Goal: Download file/media

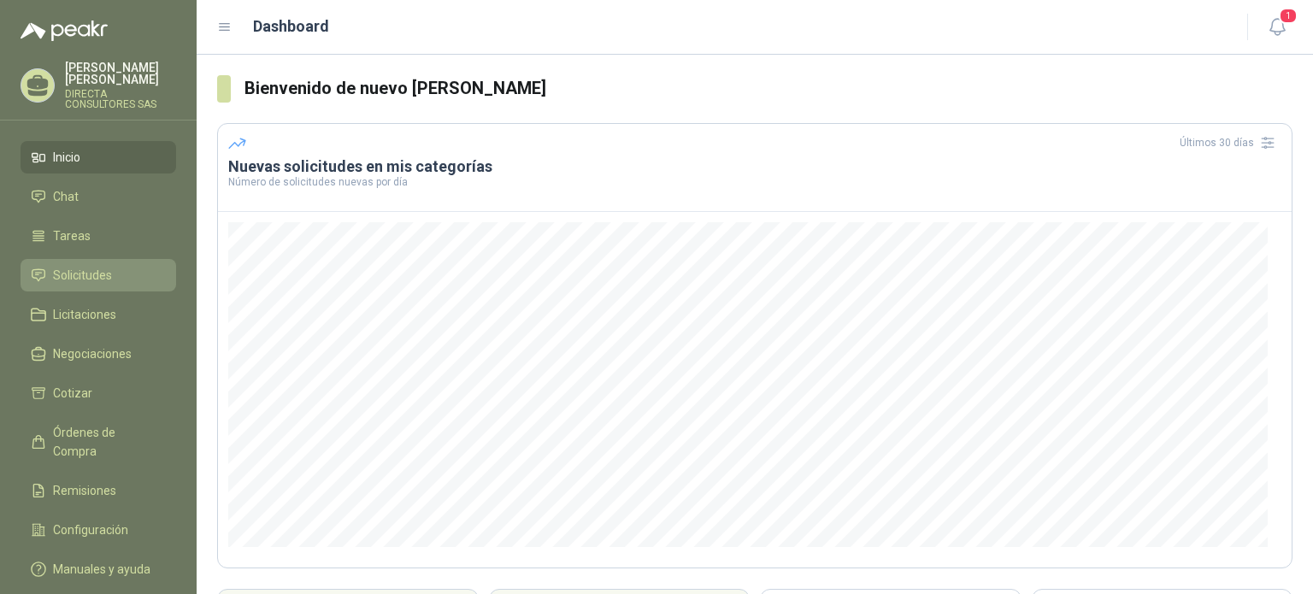
click at [85, 267] on span "Solicitudes" at bounding box center [82, 275] width 59 height 19
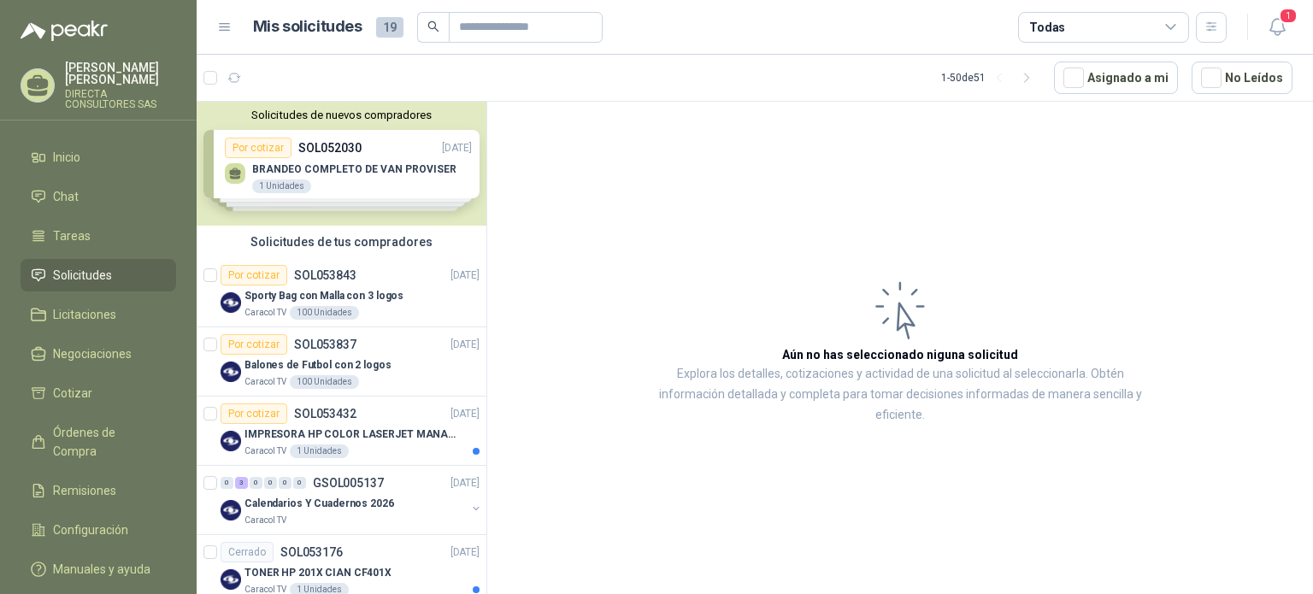
click at [361, 175] on div "Solicitudes de nuevos compradores Por cotizar SOL052030 [DATE] BRANDEO COMPLETO…" at bounding box center [342, 164] width 290 height 124
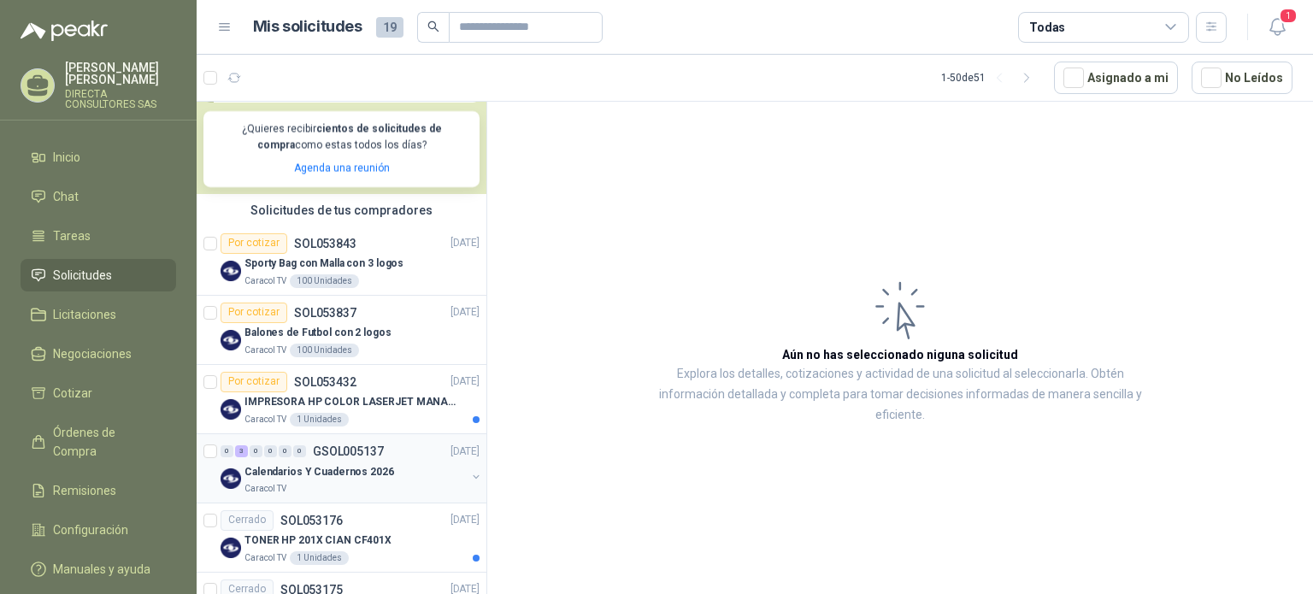
scroll to position [342, 0]
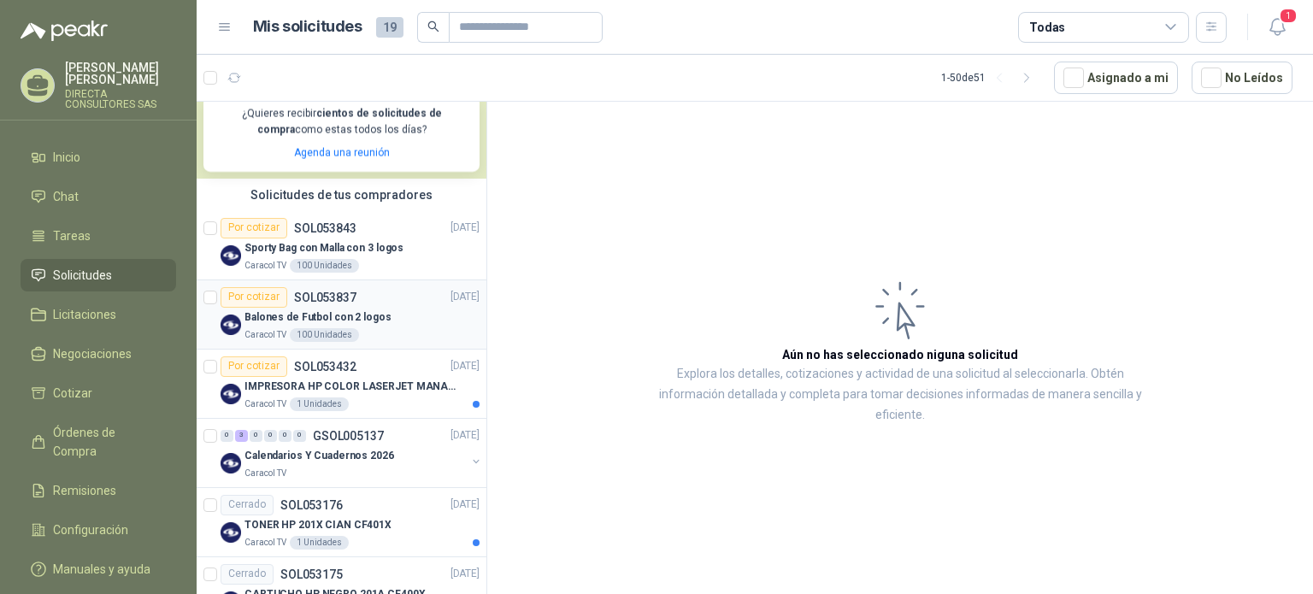
click at [320, 321] on p "Balones de Futbol con 2 logos" at bounding box center [317, 317] width 147 height 16
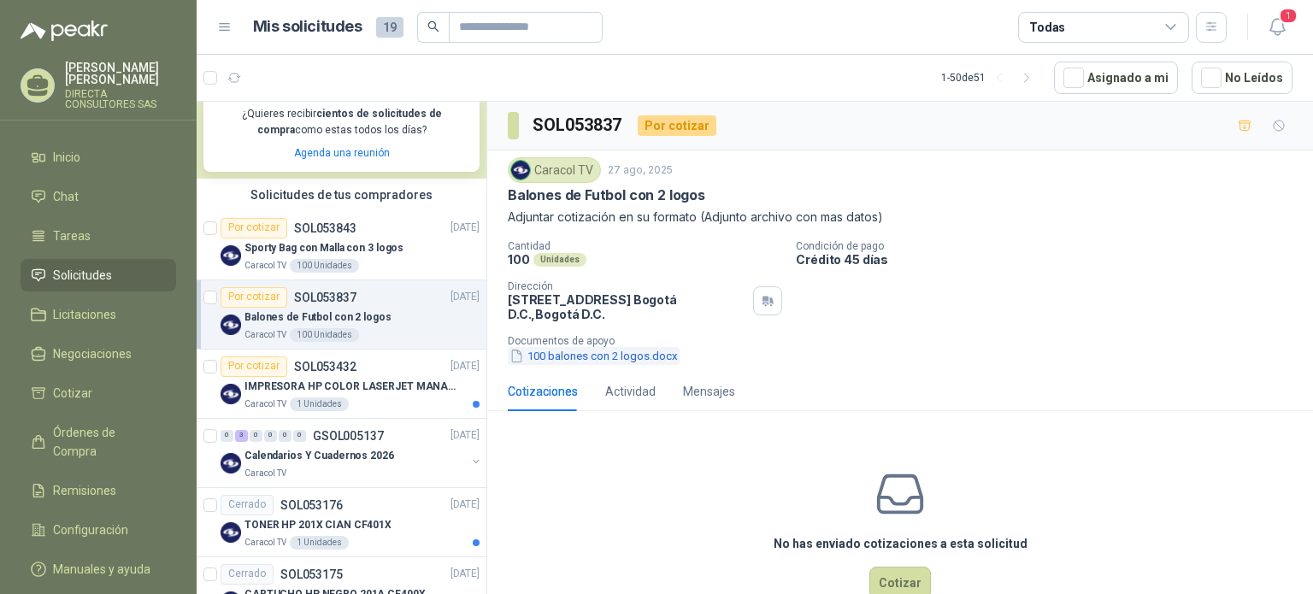
click at [594, 356] on button "100 balones con 2 logos.docx" at bounding box center [594, 356] width 172 height 18
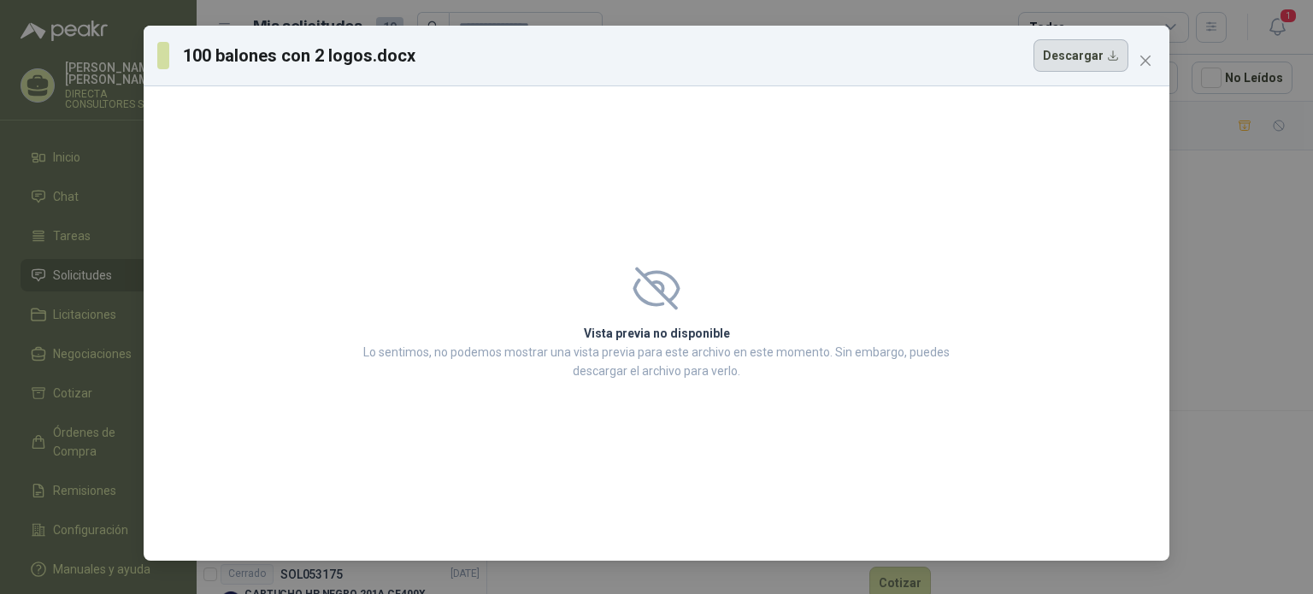
click at [1087, 61] on button "Descargar" at bounding box center [1080, 55] width 95 height 32
click at [1144, 56] on icon "close" at bounding box center [1146, 61] width 14 height 14
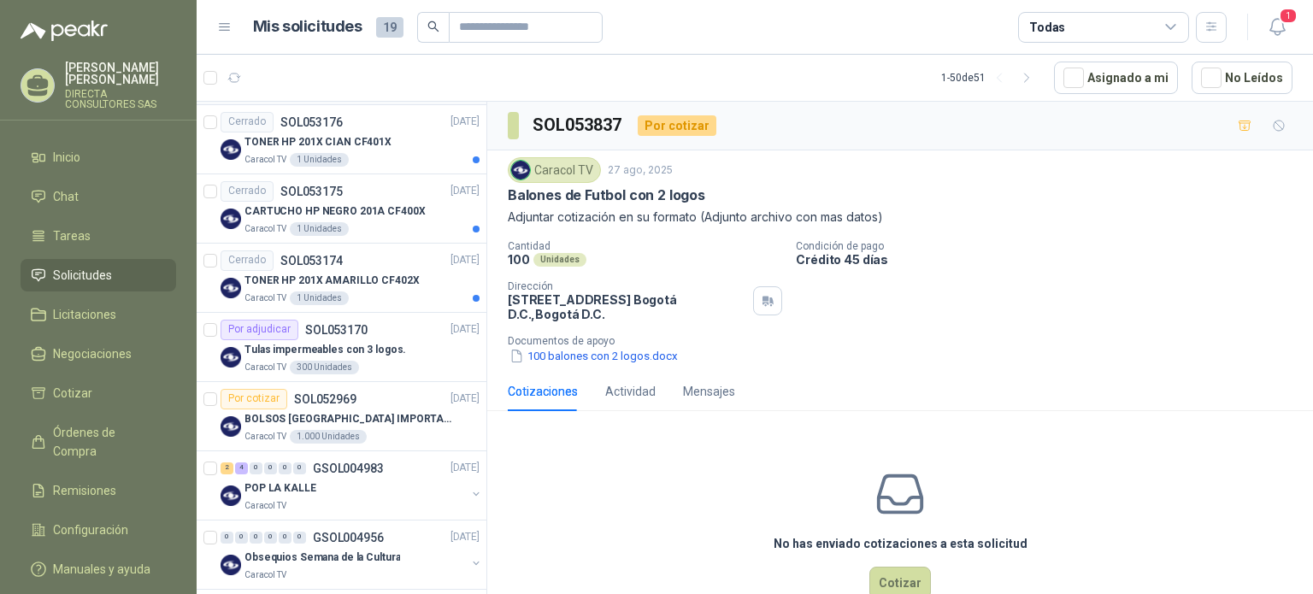
scroll to position [769, 0]
